Goal: Task Accomplishment & Management: Complete application form

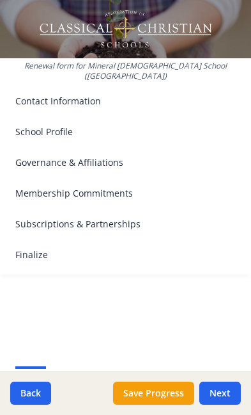
click at [83, 95] on span "Contact Information" at bounding box center [58, 101] width 86 height 13
click at [68, 95] on span "Contact Information" at bounding box center [58, 101] width 86 height 13
click at [63, 95] on span "Contact Information" at bounding box center [58, 101] width 86 height 13
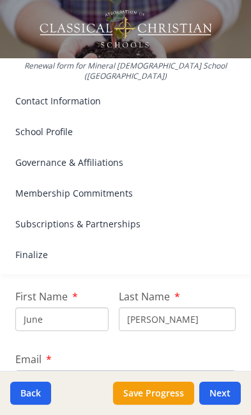
scroll to position [165, 0]
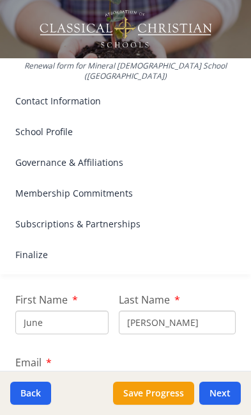
click at [57, 312] on input "June" at bounding box center [61, 322] width 93 height 24
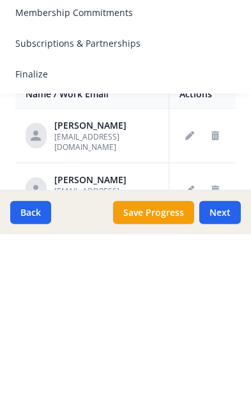
scroll to position [54, 0]
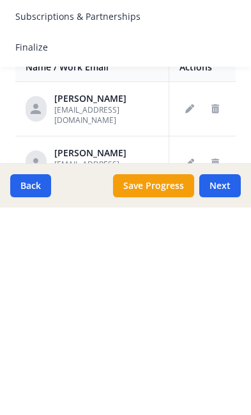
click at [232, 381] on button "Next" at bounding box center [221, 392] width 42 height 23
type input "[PHONE_NUMBER]"
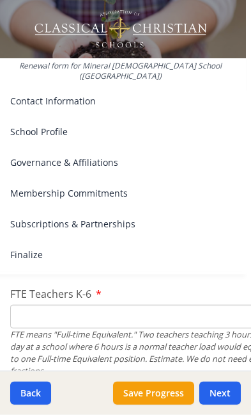
scroll to position [881, 5]
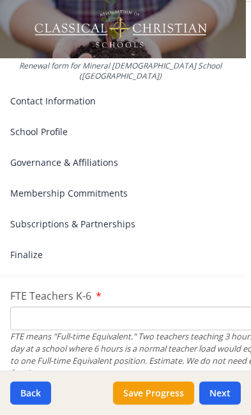
click at [42, 306] on input "FTE Teachers K-6" at bounding box center [143, 318] width 266 height 24
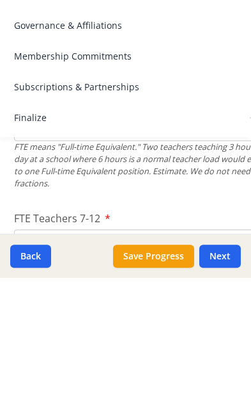
scroll to position [934, 3]
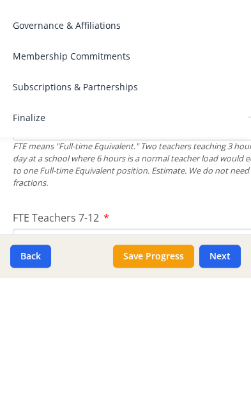
type input "5"
click at [42, 365] on input "FTE Teachers 7-12" at bounding box center [146, 377] width 266 height 24
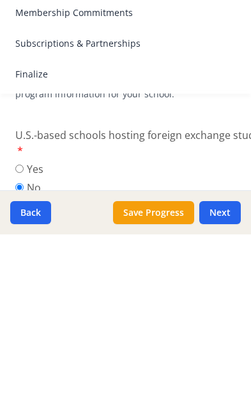
scroll to position [0, 0]
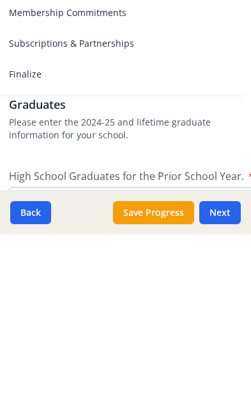
type input "2"
click at [42, 367] on input "High School Graduates for the Prior School Year." at bounding box center [142, 379] width 266 height 24
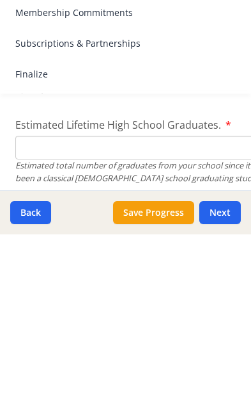
type input "0"
click at [40, 316] on input "Estimated Lifetime High School Graduates." at bounding box center [148, 328] width 266 height 24
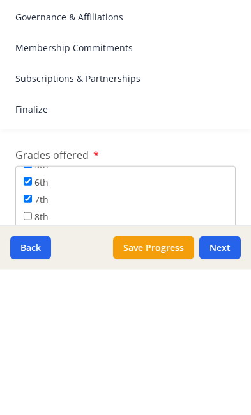
type input "0"
click at [32, 357] on input "8th" at bounding box center [28, 361] width 8 height 8
checkbox input "true"
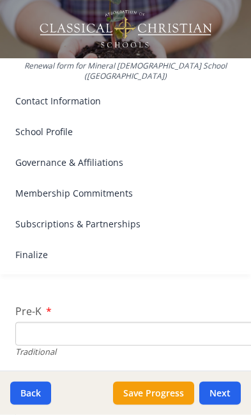
click at [57, 322] on input "Pre-K" at bounding box center [148, 334] width 266 height 24
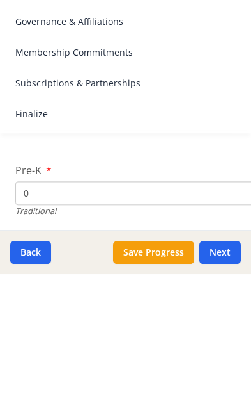
type input "0"
click at [47, 397] on input "K-6 (Full-time)" at bounding box center [148, 409] width 266 height 24
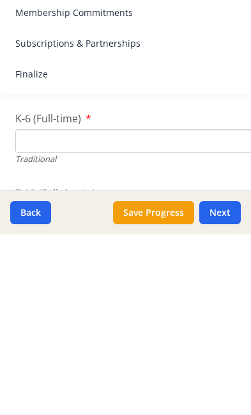
click at [40, 384] on input "7-12 (Full-time)" at bounding box center [148, 396] width 266 height 24
click at [245, 33] on div "Renewal form for Mineral [DEMOGRAPHIC_DATA] School ([GEOGRAPHIC_DATA]) Contact …" at bounding box center [125, 142] width 251 height 284
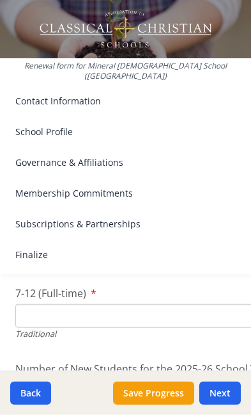
click at [51, 304] on input "7-12 (Full-time)" at bounding box center [148, 316] width 266 height 24
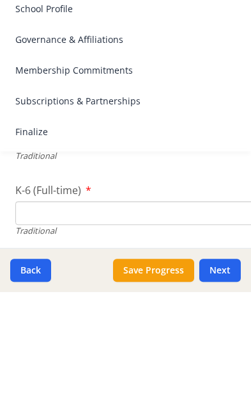
type input "4"
click at [43, 324] on input "K-6 (Full-time)" at bounding box center [148, 336] width 266 height 24
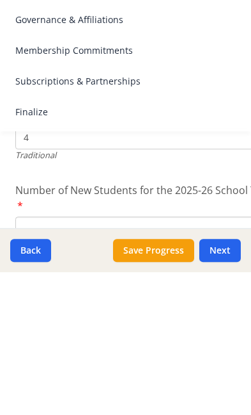
scroll to position [3245, 0]
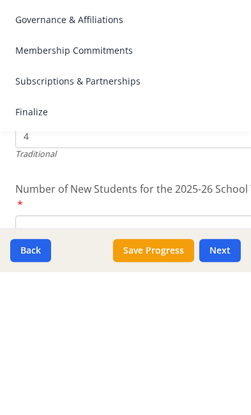
type input "38"
click at [45, 358] on input "Number of New Students for the 2025-26 School Year." at bounding box center [148, 370] width 266 height 24
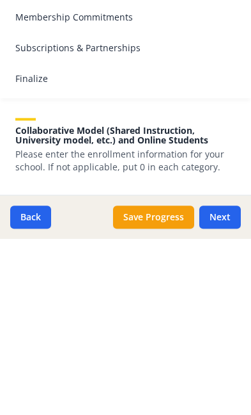
scroll to position [3381, 0]
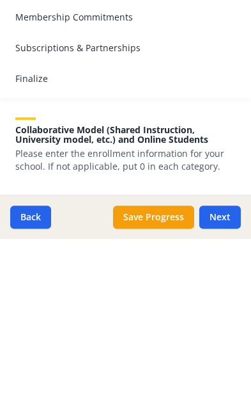
type input "8"
click at [50, 394] on input "K-6 (Part-time)" at bounding box center [148, 406] width 266 height 24
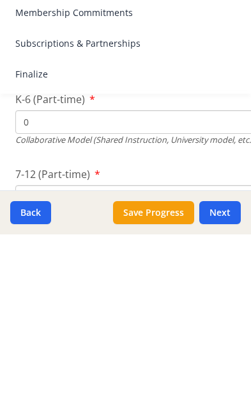
scroll to position [3486, 0]
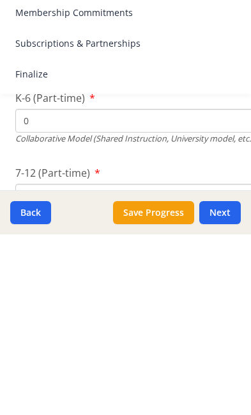
type input "0"
click at [46, 364] on input "7-12 (Part-time)" at bounding box center [148, 376] width 266 height 24
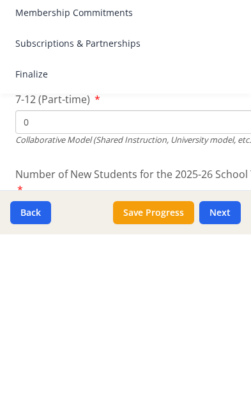
scroll to position [3559, 0]
type input "0"
click at [60, 67] on input "Number of New Students for the 2025-26 School Year." at bounding box center [148, 55] width 266 height 24
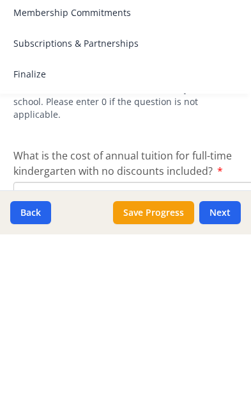
scroll to position [3800, 3]
type input "0"
click at [48, 362] on input "$" at bounding box center [146, 374] width 266 height 24
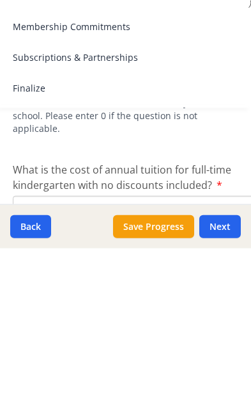
type input "$4 800"
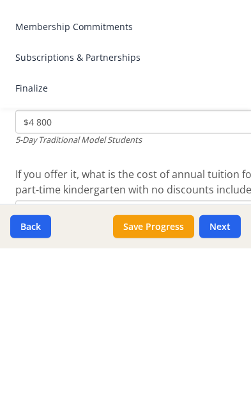
scroll to position [3886, 0]
click at [57, 367] on input "$" at bounding box center [148, 379] width 266 height 24
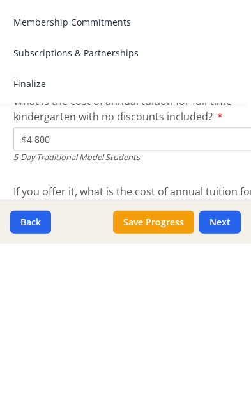
scroll to position [3862, 0]
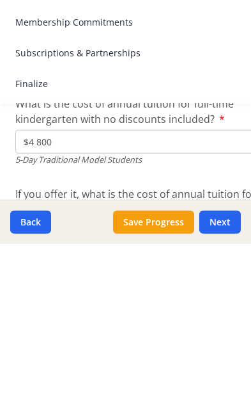
click at [83, 391] on input "$4 700" at bounding box center [148, 403] width 266 height 24
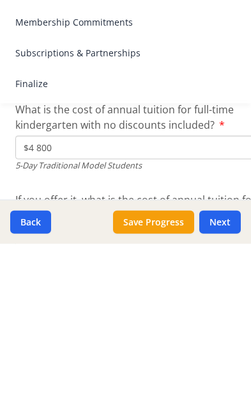
scroll to position [3855, 0]
click at [89, 397] on input "$4 700" at bounding box center [148, 409] width 266 height 24
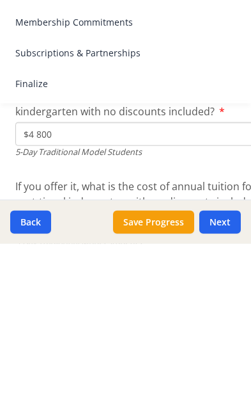
scroll to position [3870, 0]
click at [75, 383] on input "$4 800" at bounding box center [148, 395] width 266 height 24
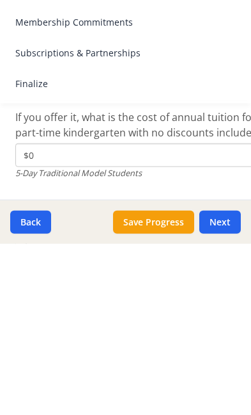
scroll to position [3940, 0]
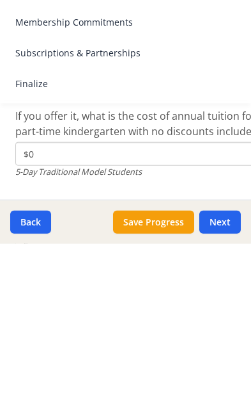
type input "$0"
click at [49, 404] on input "$" at bounding box center [148, 416] width 266 height 24
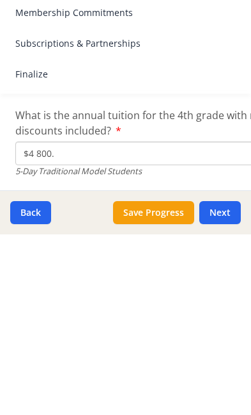
scroll to position [4022, 0]
type input "$4 800."
click at [56, 411] on input "$" at bounding box center [148, 423] width 266 height 24
type input "$4 800"
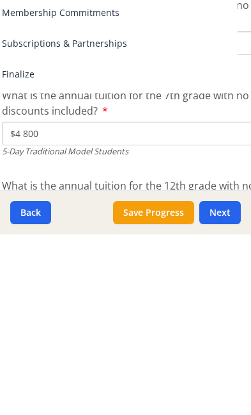
scroll to position [4132, 13]
click at [49, 392] on input "$" at bounding box center [136, 404] width 266 height 24
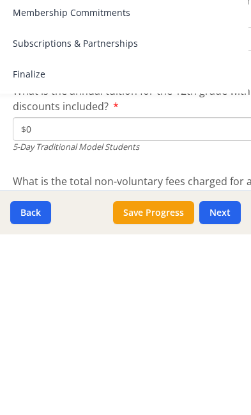
scroll to position [4226, 2]
type input "$0"
click at [45, 388] on input "$" at bounding box center [146, 400] width 266 height 24
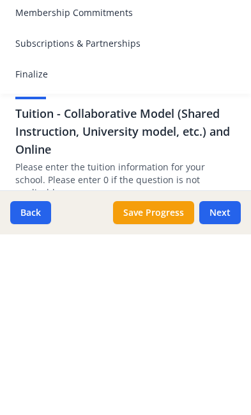
scroll to position [4415, 0]
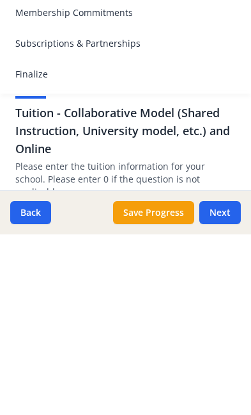
type input "$0"
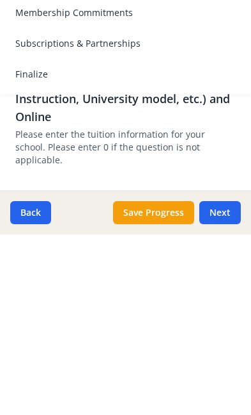
scroll to position [4447, 0]
type input "$4 800"
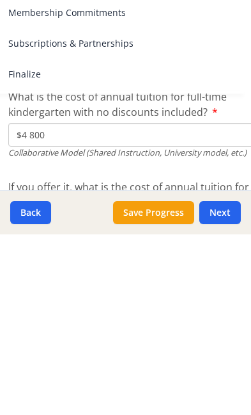
scroll to position [4550, 7]
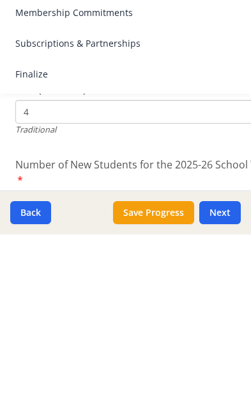
scroll to position [3233, -1]
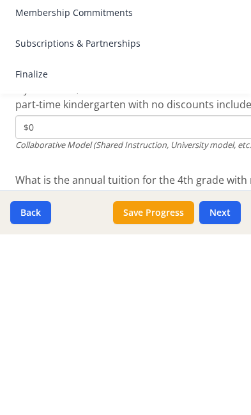
type input "$0"
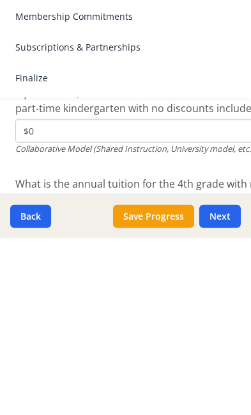
type input "$4 800"
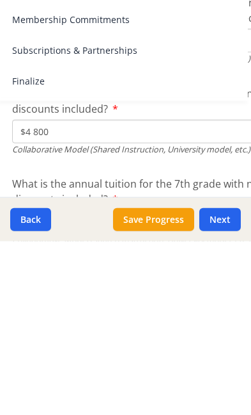
type input "$4 800"
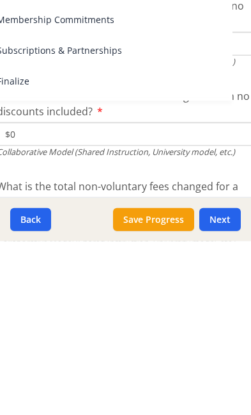
scroll to position [4922, 7]
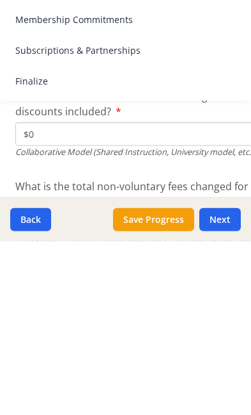
type input "$0"
click at [44, 386] on input "$" at bounding box center [148, 398] width 266 height 24
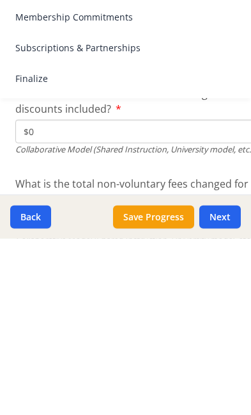
type input "$0"
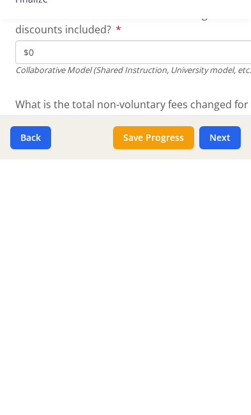
click at [228, 381] on button "Next" at bounding box center [221, 392] width 42 height 23
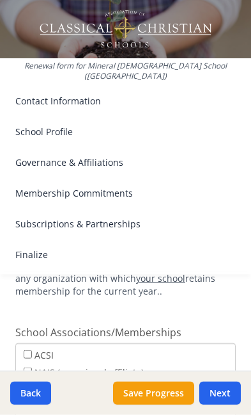
click at [201, 382] on div "CSI" at bounding box center [126, 390] width 204 height 17
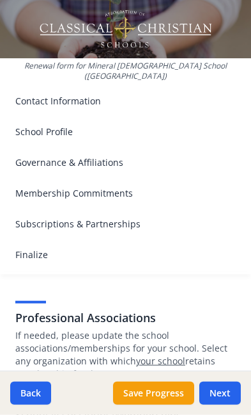
scroll to position [110, 0]
click at [227, 397] on button "Next" at bounding box center [221, 392] width 42 height 23
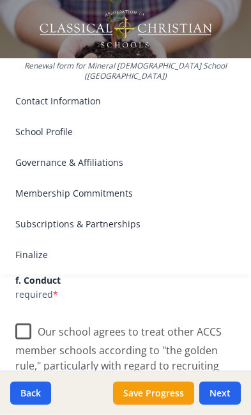
scroll to position [1071, 0]
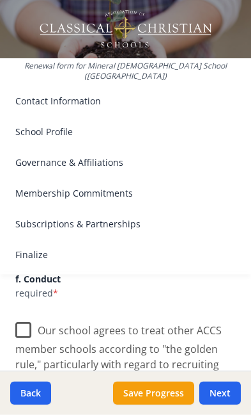
click at [26, 313] on label "Our school agrees to treat other ACCS member schools according to "the golden r…" at bounding box center [125, 350] width 221 height 74
click at [0, 0] on input "Our school agrees to treat other ACCS member schools according to "the golden r…" at bounding box center [0, 0] width 0 height 0
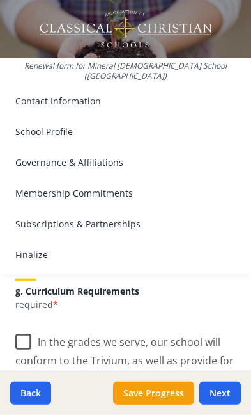
scroll to position [1224, 0]
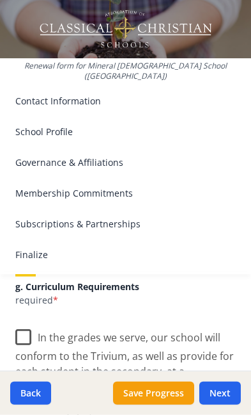
click at [24, 320] on label "In the grades we serve, our school will conform to the Trivium, as well as prov…" at bounding box center [125, 372] width 221 height 104
click at [0, 0] on input "In the grades we serve, our school will conform to the Trivium, as well as prov…" at bounding box center [0, 0] width 0 height 0
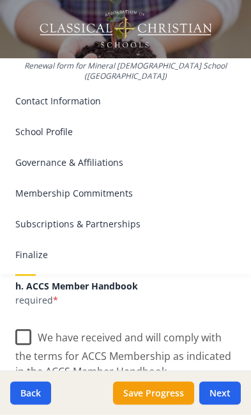
scroll to position [1416, 0]
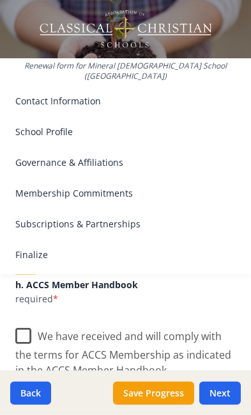
click at [27, 319] on label "We have received and will comply with the terms for ACCS Membership as indicate…" at bounding box center [125, 348] width 221 height 58
click at [0, 0] on input "We have received and will comply with the terms for ACCS Membership as indicate…" at bounding box center [0, 0] width 0 height 0
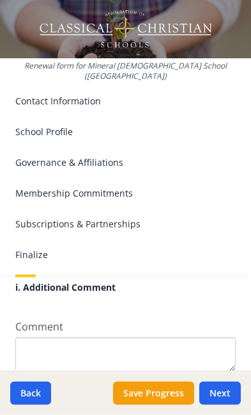
scroll to position [1597, 0]
click at [223, 392] on button "Next" at bounding box center [221, 392] width 42 height 23
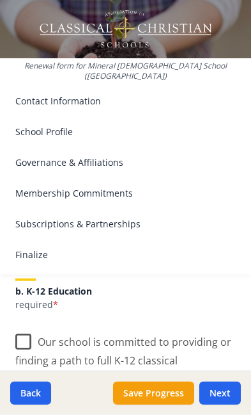
scroll to position [405, 0]
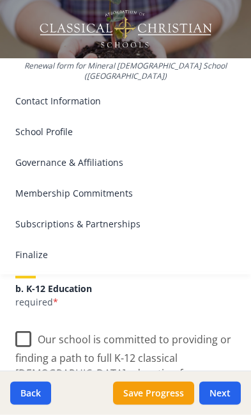
click at [34, 322] on label "Our school is committed to providing or finding a path to full K-12 classical […" at bounding box center [125, 366] width 221 height 89
click at [0, 0] on input "Our school is committed to providing or finding a path to full K-12 classical […" at bounding box center [0, 0] width 0 height 0
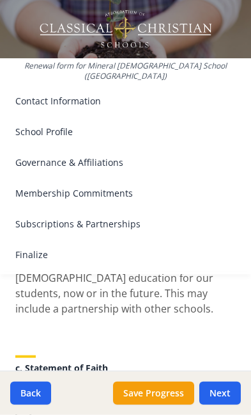
scroll to position [506, 0]
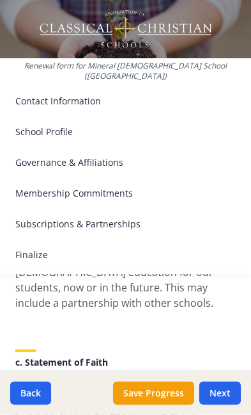
click at [221, 401] on button "Next" at bounding box center [221, 392] width 42 height 23
click at [225, 390] on button "Next" at bounding box center [221, 392] width 42 height 23
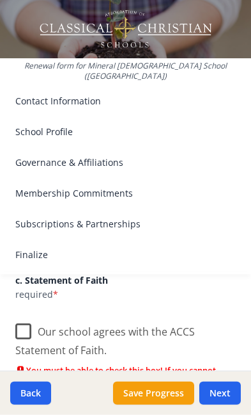
scroll to position [586, 0]
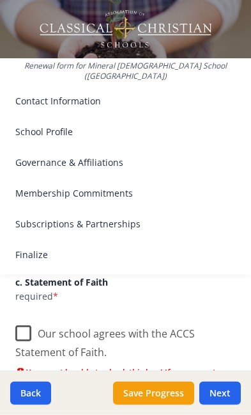
click at [27, 317] on label "Our school agrees with the ACCS Statement of Faith." at bounding box center [125, 338] width 221 height 43
click at [0, 0] on input "Our school agrees with the ACCS Statement of Faith." at bounding box center [0, 0] width 0 height 0
click at [225, 390] on button "Next" at bounding box center [221, 392] width 42 height 23
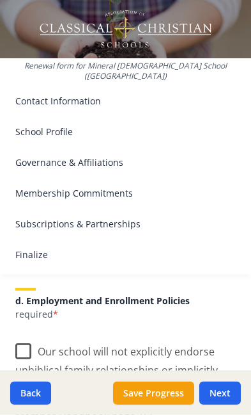
scroll to position [736, 0]
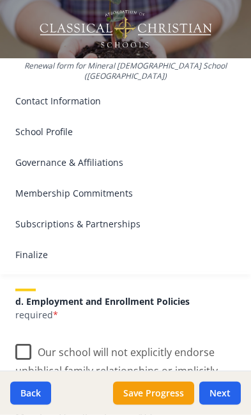
click at [24, 335] on label "Our school will not explicitly endorse unbiblical family relationships or impli…" at bounding box center [125, 379] width 221 height 89
click at [0, 0] on input "Our school will not explicitly endorse unbiblical family relationships or impli…" at bounding box center [0, 0] width 0 height 0
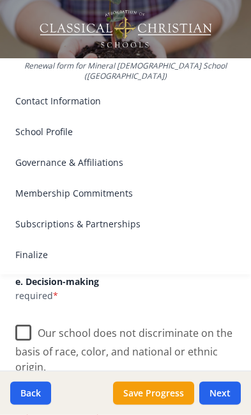
scroll to position [972, 0]
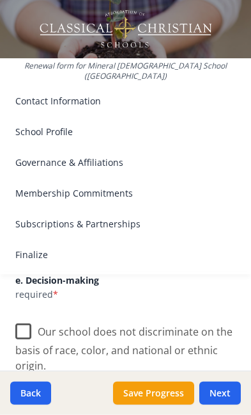
click at [20, 315] on label "Our school does not discriminate on the basis of race, color, and national or e…" at bounding box center [125, 344] width 221 height 58
click at [0, 0] on input "Our school does not discriminate on the basis of race, color, and national or e…" at bounding box center [0, 0] width 0 height 0
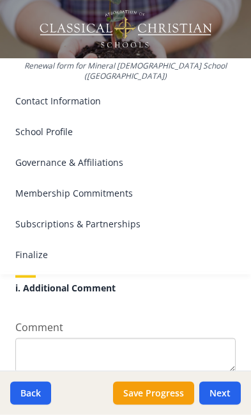
scroll to position [1643, 0]
click at [219, 402] on button "Next" at bounding box center [221, 392] width 42 height 23
click at [228, 385] on button "Next" at bounding box center [221, 392] width 42 height 23
click at [226, 396] on button "Next" at bounding box center [221, 392] width 42 height 23
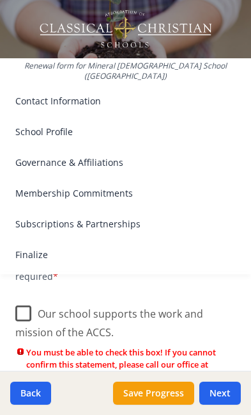
scroll to position [244, 0]
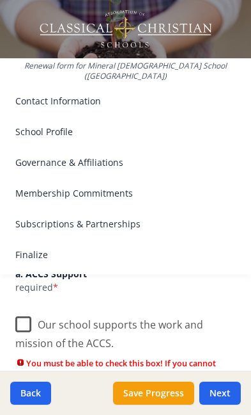
click at [24, 317] on label "Our school supports the work and mission of the ACCS." at bounding box center [125, 329] width 221 height 43
click at [0, 0] on input "Our school supports the work and mission of the ACCS." at bounding box center [0, 0] width 0 height 0
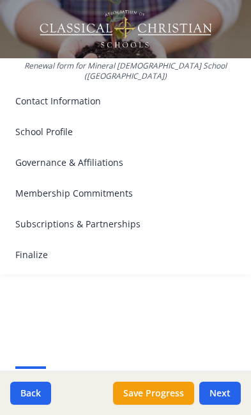
scroll to position [0, 0]
click at [230, 390] on button "Next" at bounding box center [221, 392] width 42 height 23
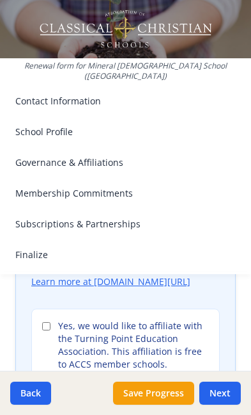
scroll to position [415, 0]
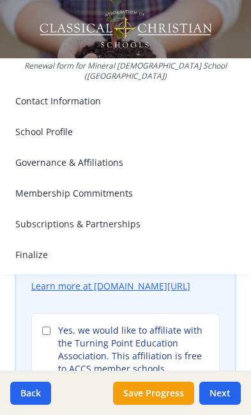
click at [49, 326] on input "Yes, we would like to affiliate with the Turning Point Education Association. T…" at bounding box center [46, 330] width 8 height 8
checkbox input "true"
click at [246, 203] on div "Contact Information Provide staff details. School Profile Provide core school i…" at bounding box center [125, 182] width 251 height 184
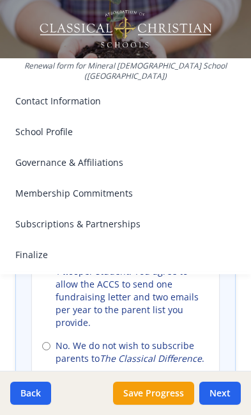
scroll to position [1259, 0]
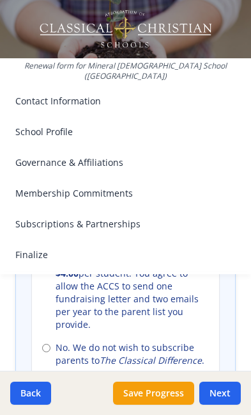
click at [48, 344] on input "No. We do not wish to subscribe parents to The Classical Difference ." at bounding box center [46, 348] width 8 height 8
radio input "true"
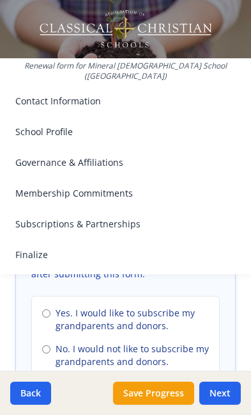
scroll to position [1952, 0]
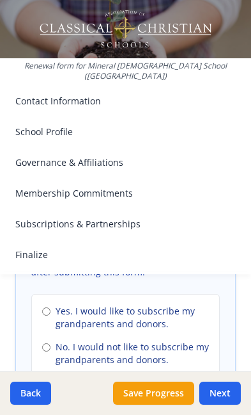
click at [50, 343] on input "No. I would not like to subscribe my grandparents and donors." at bounding box center [46, 347] width 8 height 8
radio input "true"
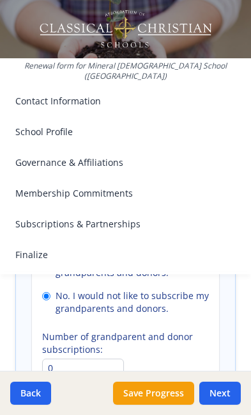
click at [226, 396] on button "Next" at bounding box center [221, 392] width 42 height 23
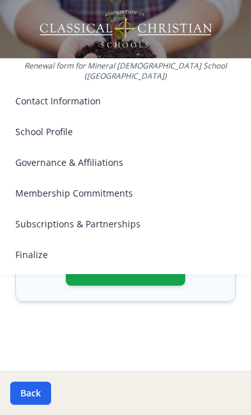
scroll to position [789, 0]
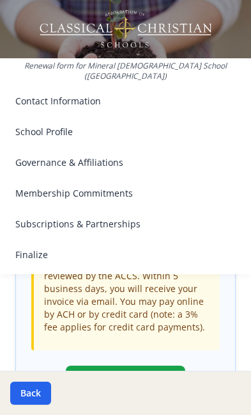
click at [140, 365] on button "Submit Renewal" at bounding box center [126, 381] width 120 height 33
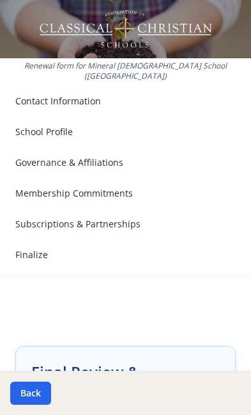
scroll to position [0, 0]
